Goal: Task Accomplishment & Management: Manage account settings

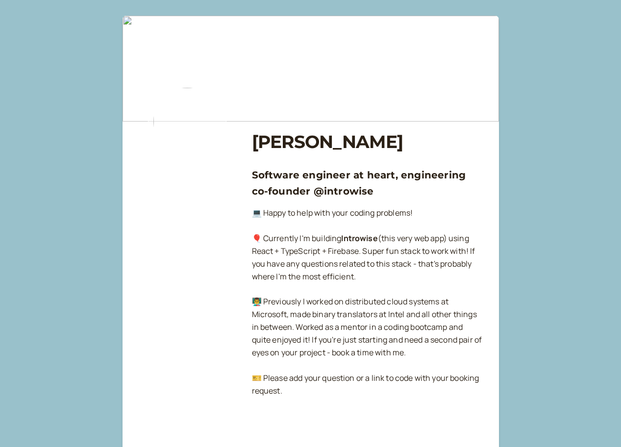
scroll to position [1010, 0]
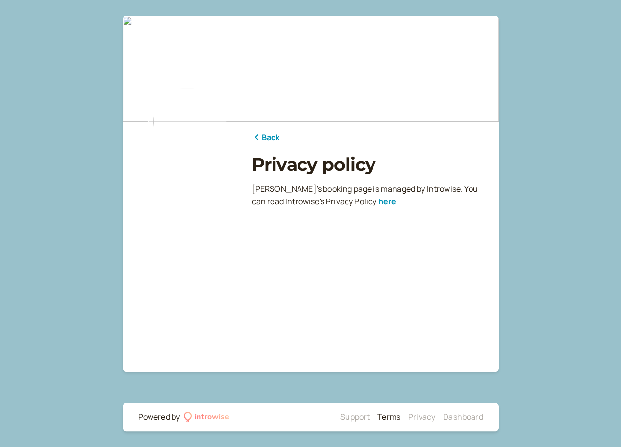
click at [390, 418] on link "Terms" at bounding box center [388, 416] width 23 height 11
click at [255, 135] on icon at bounding box center [257, 137] width 10 height 8
click at [263, 139] on link "Back" at bounding box center [266, 137] width 28 height 13
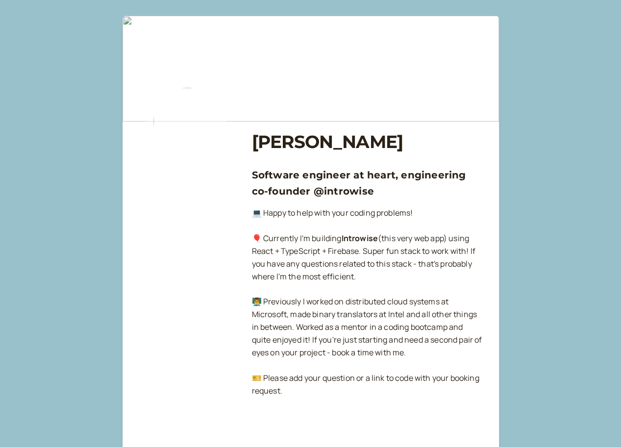
scroll to position [1010, 0]
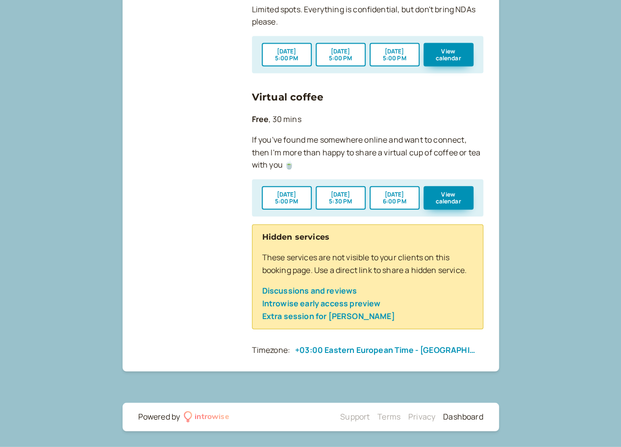
click at [452, 412] on link "Dashboard" at bounding box center [463, 416] width 40 height 11
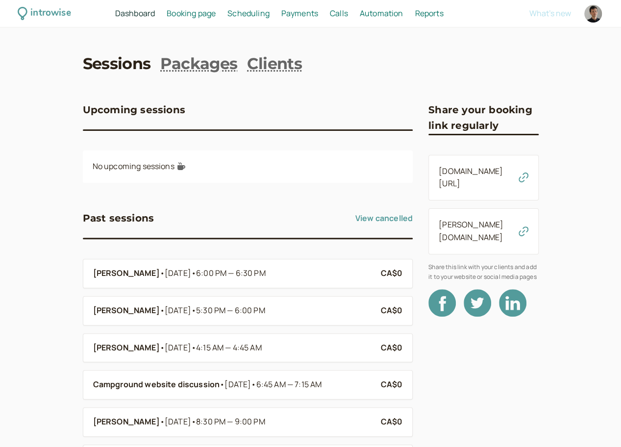
click at [204, 11] on span "Booking page" at bounding box center [191, 13] width 49 height 11
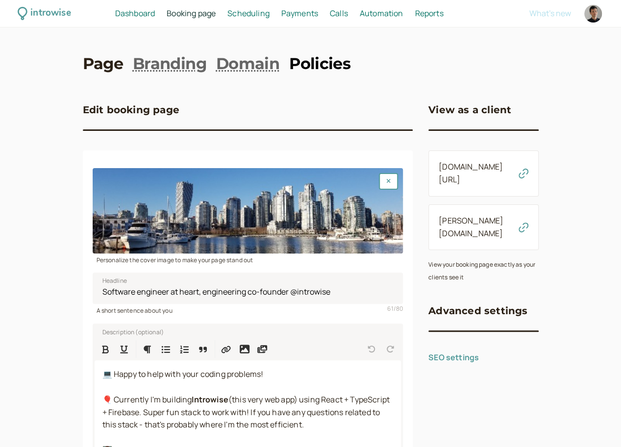
click at [302, 66] on link "Policies" at bounding box center [319, 64] width 61 height 22
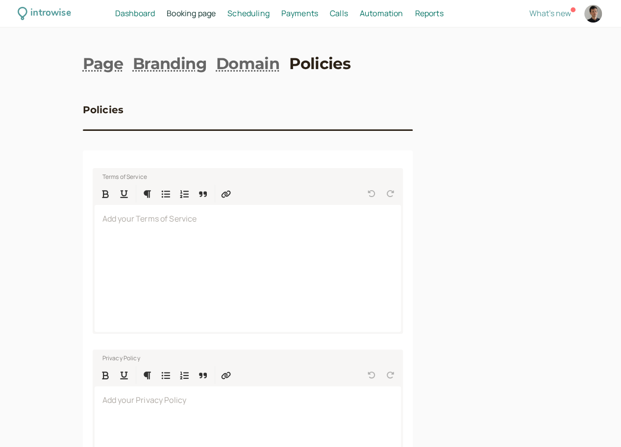
click at [600, 7] on div at bounding box center [592, 13] width 21 height 21
select select "America/Vancouver"
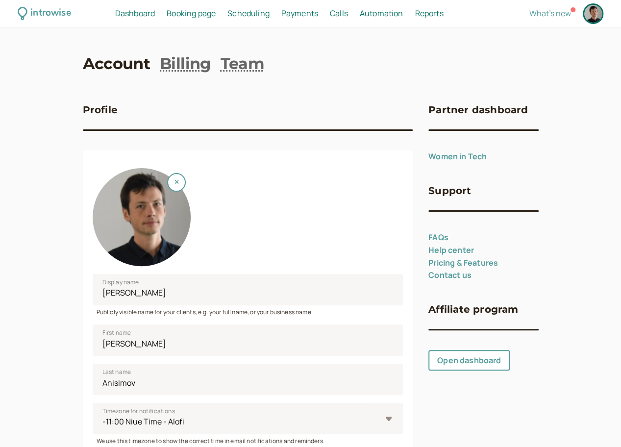
scroll to position [346, 0]
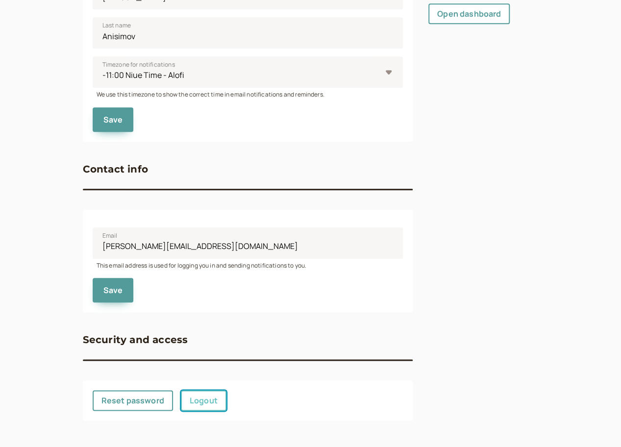
click at [212, 392] on link "Logout" at bounding box center [204, 400] width 46 height 21
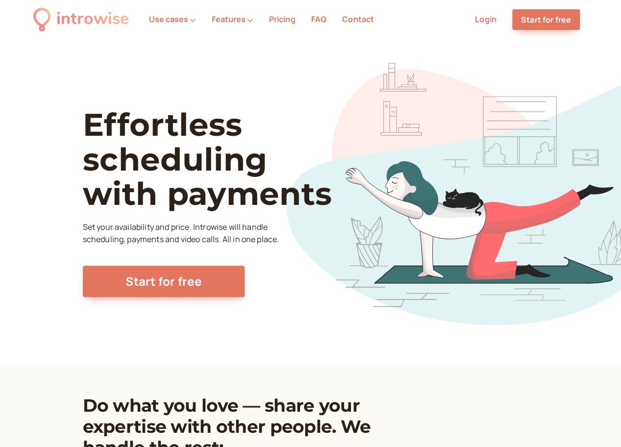
click at [486, 24] on link "Login" at bounding box center [486, 19] width 22 height 11
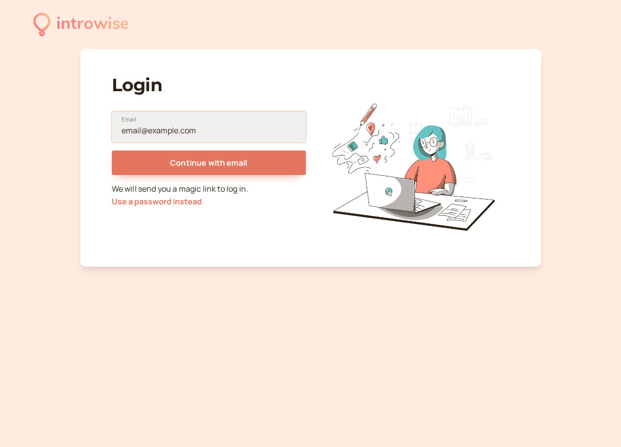
click at [233, 127] on input "Email" at bounding box center [209, 126] width 194 height 31
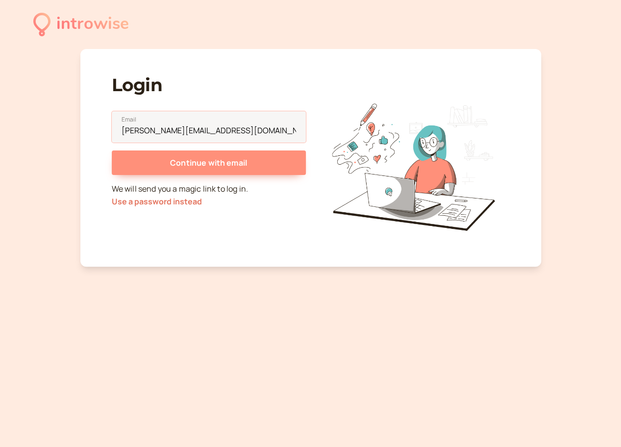
type input "denis@introwise.com"
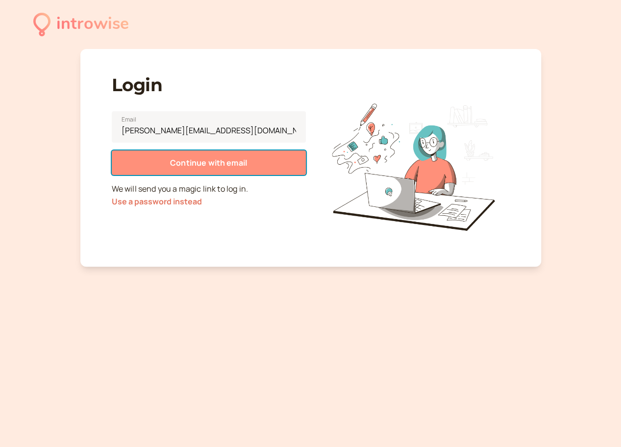
click at [211, 163] on span "Continue with email" at bounding box center [208, 162] width 77 height 11
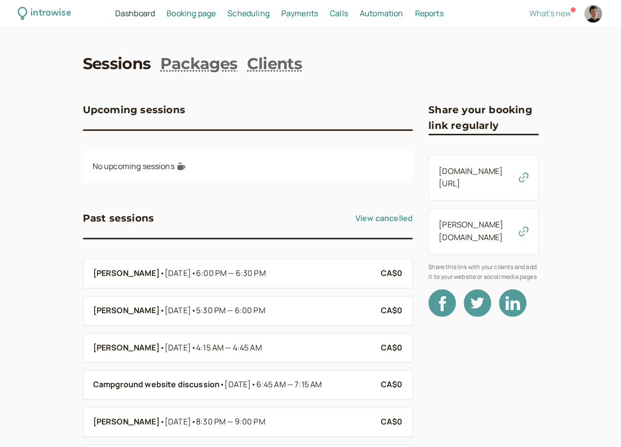
click at [586, 5] on link at bounding box center [592, 13] width 21 height 21
select select "America/Vancouver"
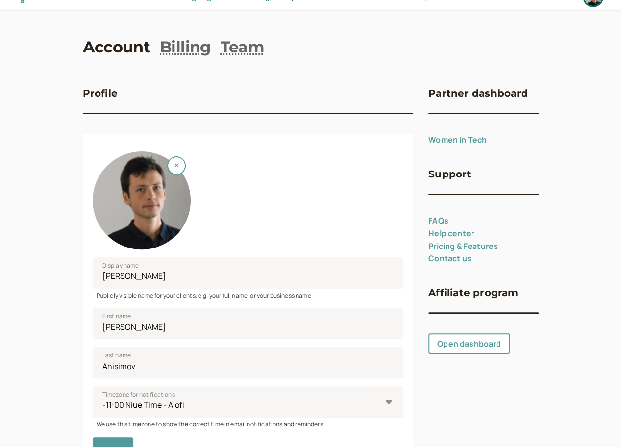
scroll to position [346, 0]
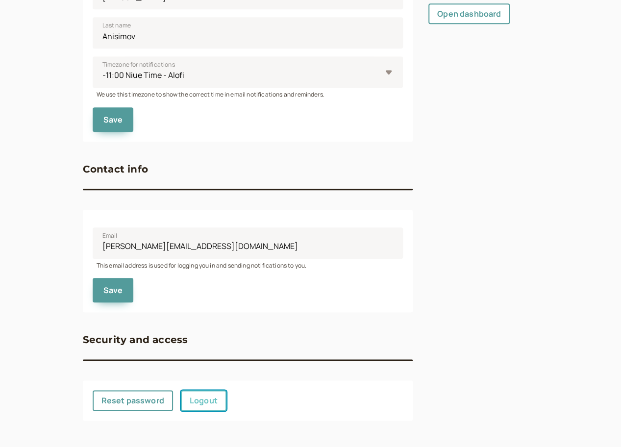
click at [212, 397] on link "Logout" at bounding box center [204, 400] width 46 height 21
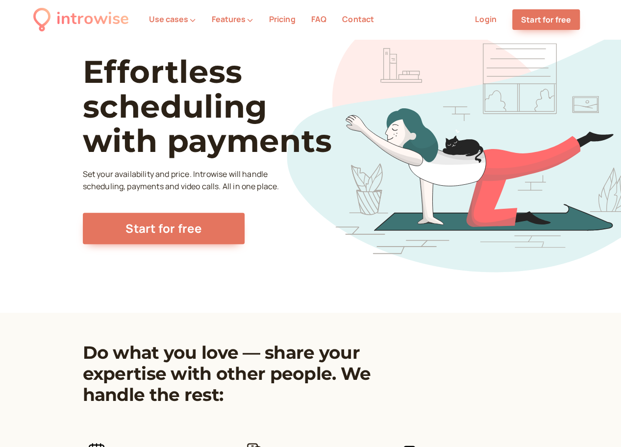
scroll to position [54, 0]
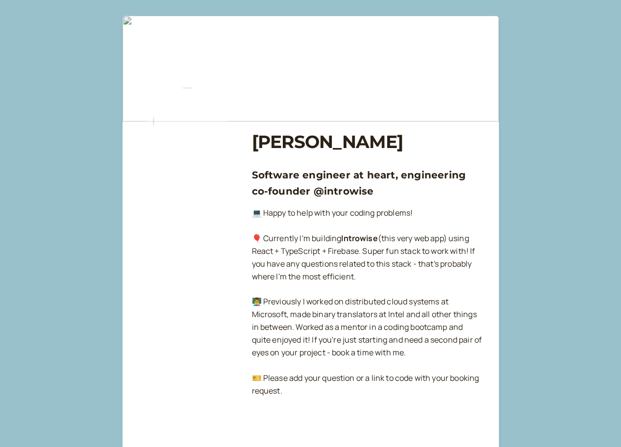
scroll to position [679, 0]
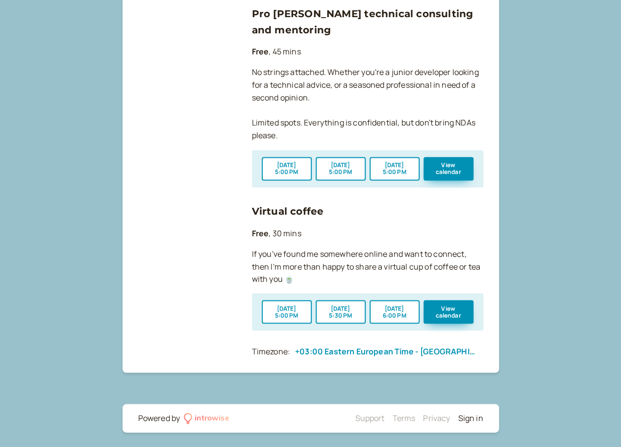
click at [469, 417] on link "Sign in" at bounding box center [469, 417] width 25 height 11
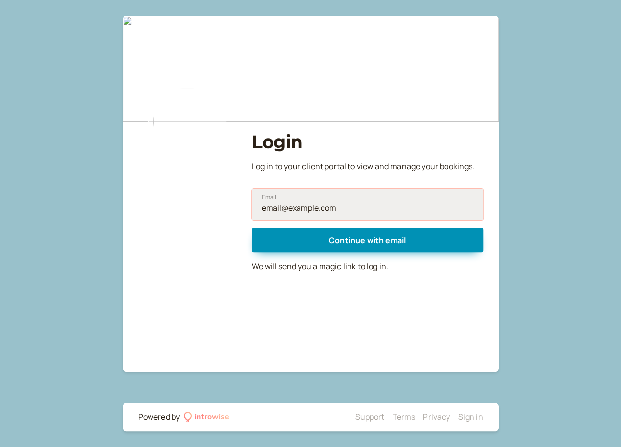
click at [334, 200] on input "Email" at bounding box center [367, 204] width 231 height 31
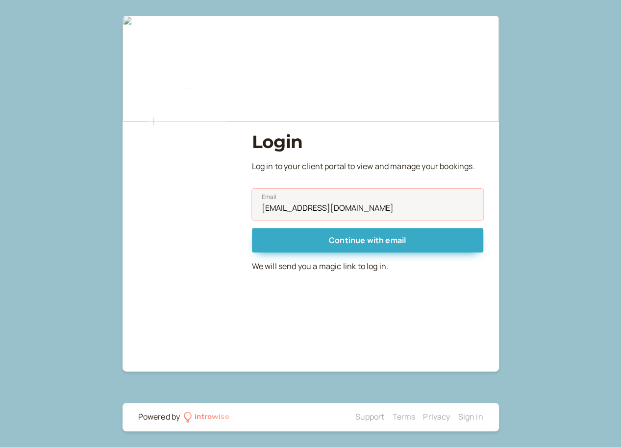
type input "[EMAIL_ADDRESS][DOMAIN_NAME]"
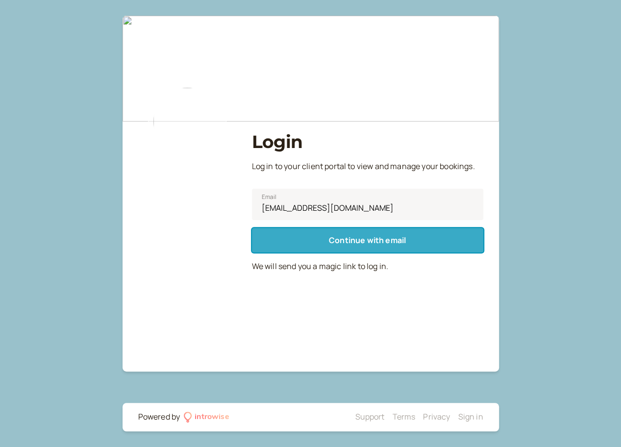
click at [337, 240] on span "Continue with email" at bounding box center [367, 240] width 77 height 11
